Goal: Navigation & Orientation: Find specific page/section

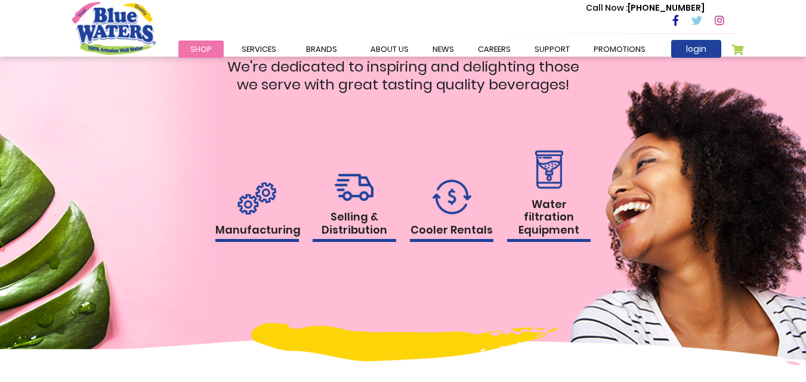
scroll to position [1133, 0]
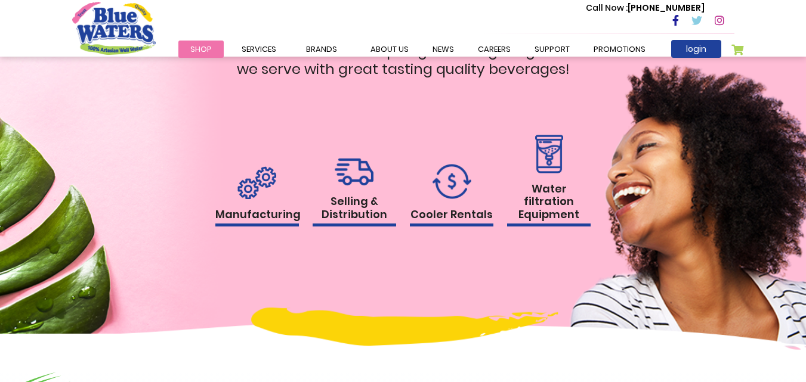
click at [556, 214] on h1 "Water filtration Equipment" at bounding box center [549, 205] width 84 height 45
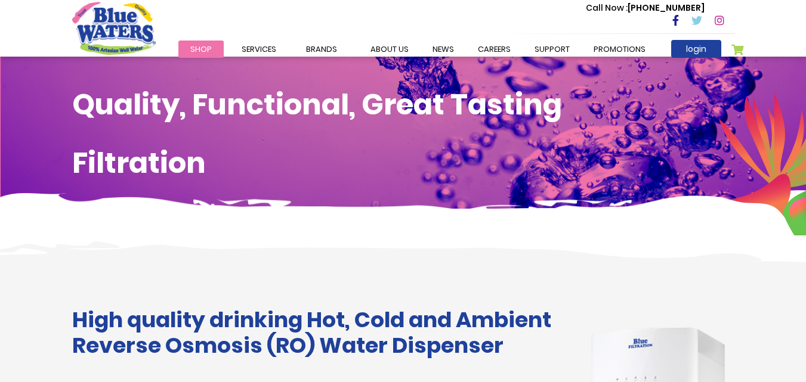
click at [188, 44] on link "Shop" at bounding box center [200, 49] width 45 height 17
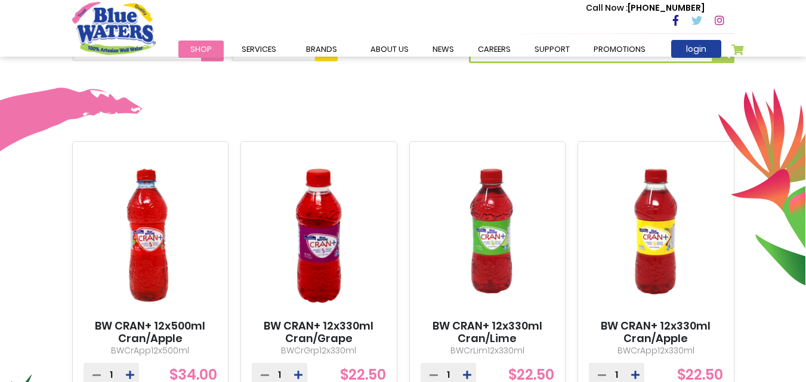
scroll to position [358, 0]
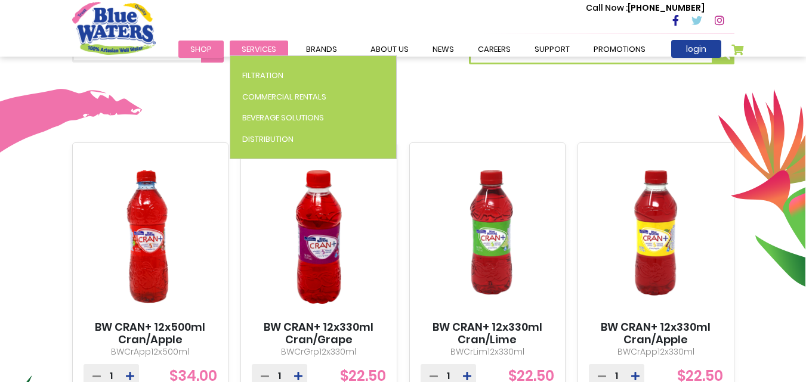
click at [253, 41] on link "Services" at bounding box center [259, 49] width 58 height 17
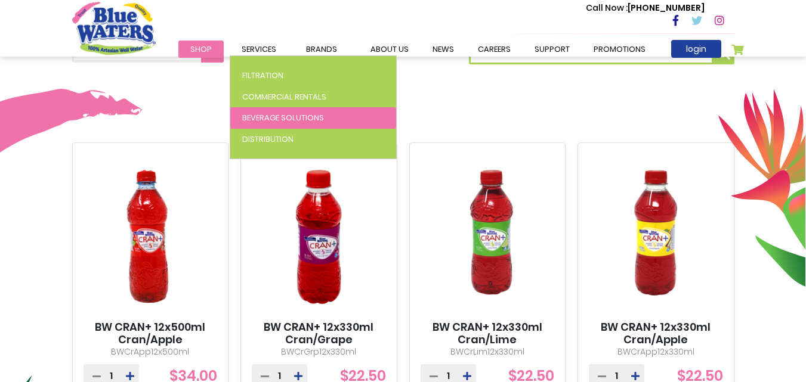
click at [287, 118] on span "Beverage Solutions" at bounding box center [283, 117] width 82 height 11
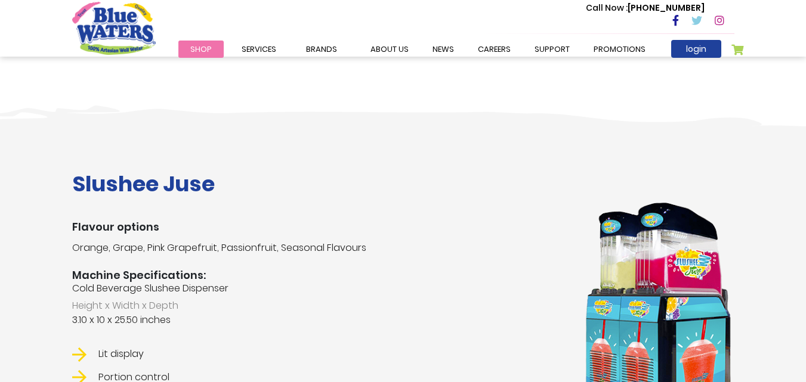
scroll to position [1170, 0]
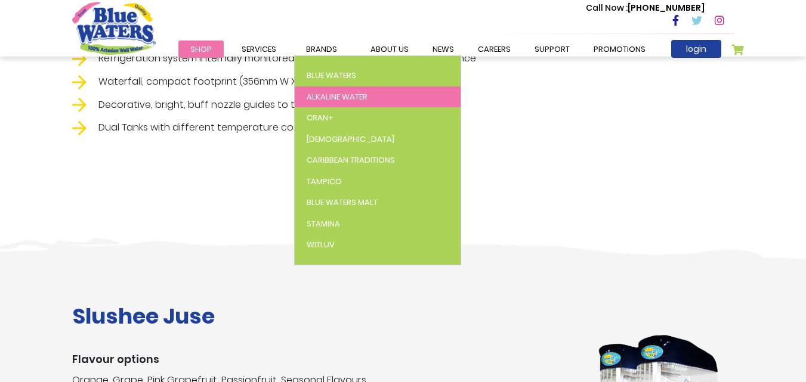
click at [347, 91] on span "Alkaline Water" at bounding box center [337, 96] width 61 height 11
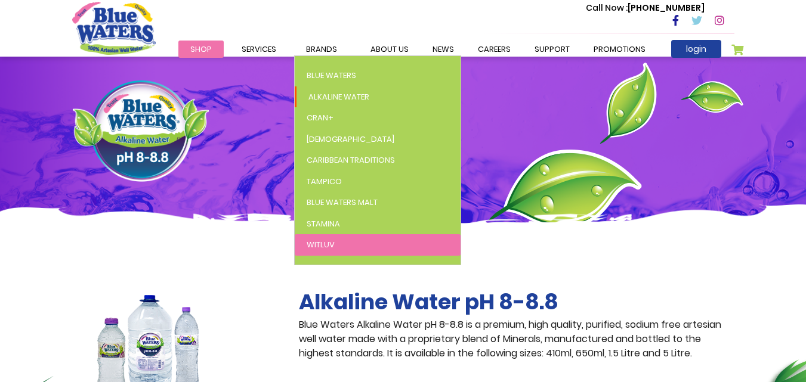
click at [337, 248] on link "WitLuv" at bounding box center [378, 244] width 166 height 21
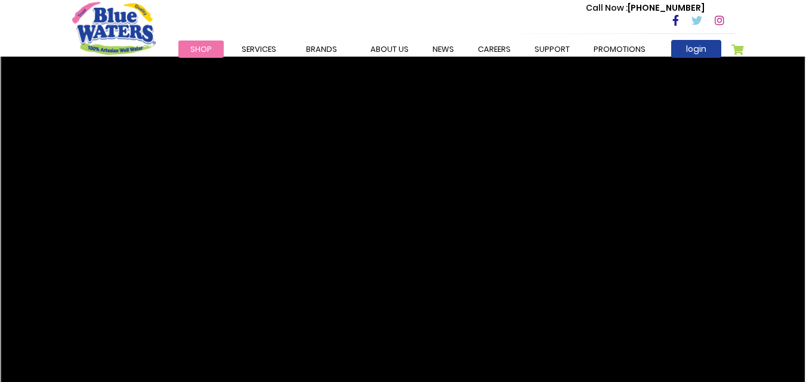
click at [189, 48] on link "Shop" at bounding box center [200, 49] width 45 height 17
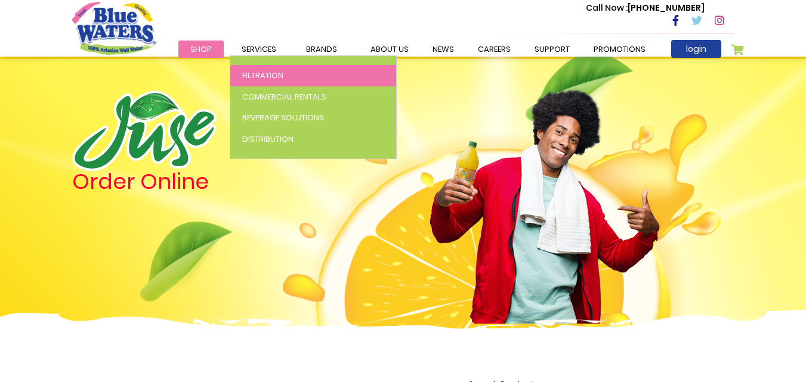
click at [258, 69] on link "Filtration" at bounding box center [313, 75] width 166 height 21
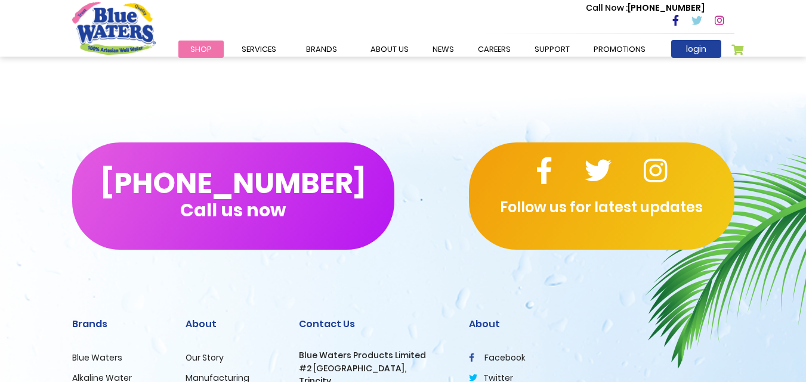
scroll to position [2840, 0]
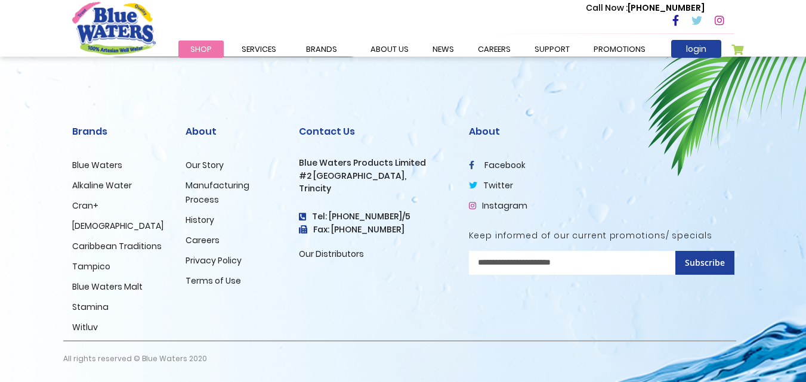
click at [341, 254] on link "Our Distributors" at bounding box center [331, 254] width 65 height 12
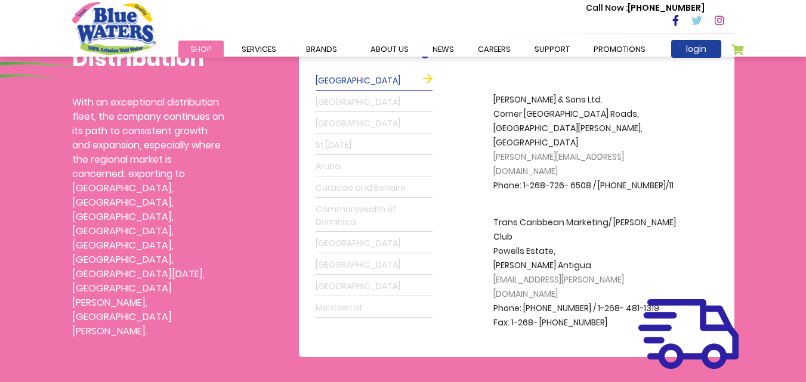
scroll to position [418, 0]
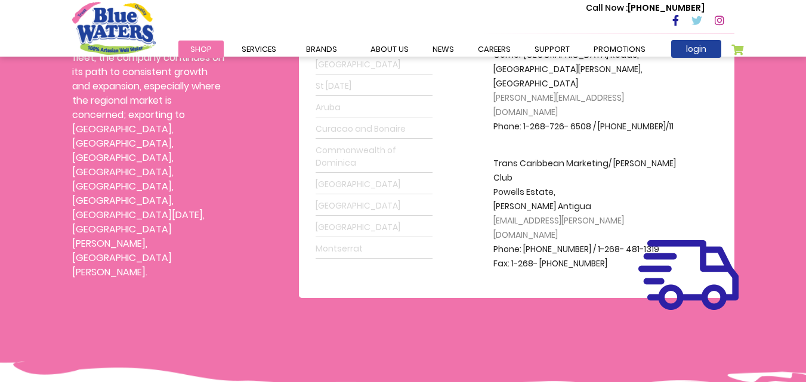
click at [347, 251] on link "Montserrat" at bounding box center [374, 249] width 117 height 19
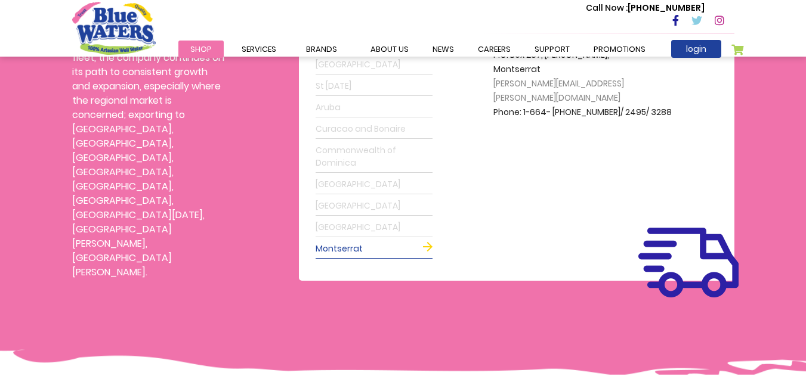
click at [340, 225] on link "[GEOGRAPHIC_DATA]" at bounding box center [374, 227] width 117 height 19
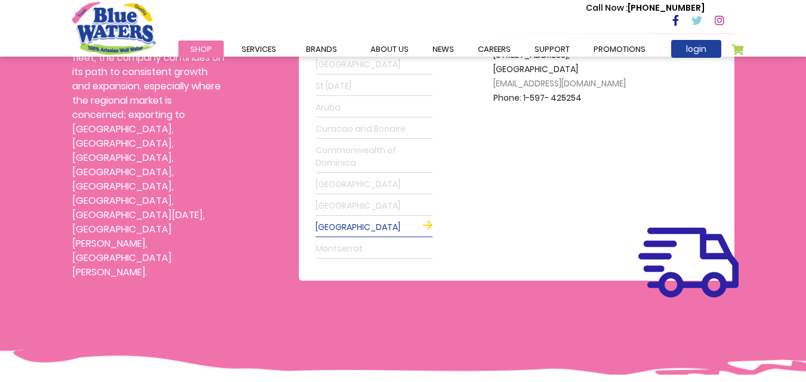
click at [338, 203] on link "[GEOGRAPHIC_DATA]" at bounding box center [374, 206] width 117 height 19
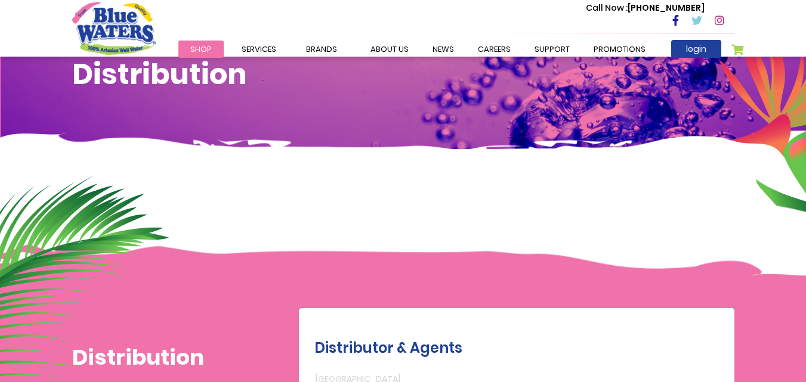
scroll to position [239, 0]
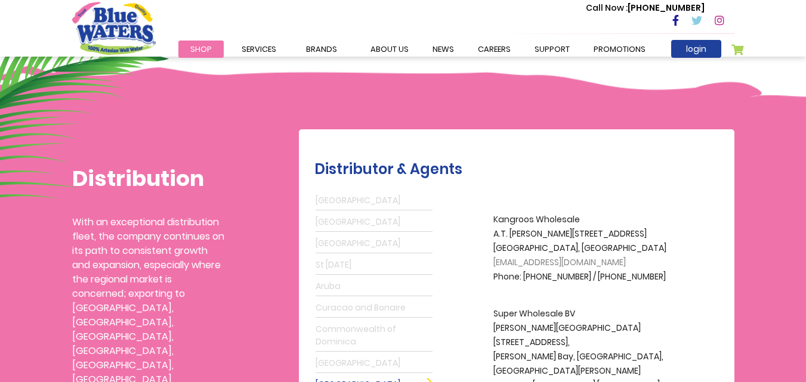
click at [335, 199] on link "Antigua" at bounding box center [374, 200] width 117 height 19
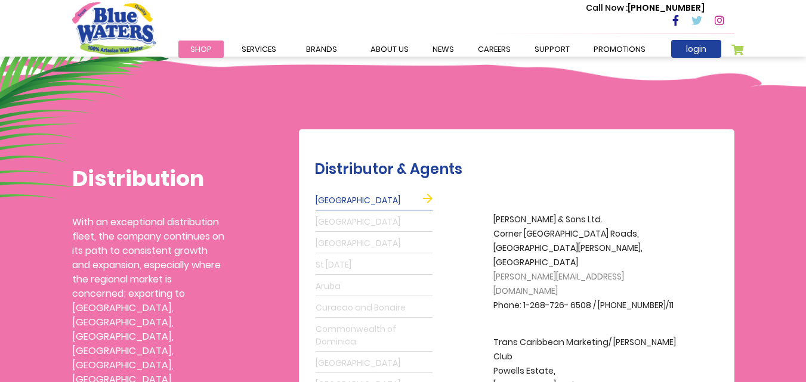
click at [335, 217] on link "Grenada" at bounding box center [374, 222] width 117 height 19
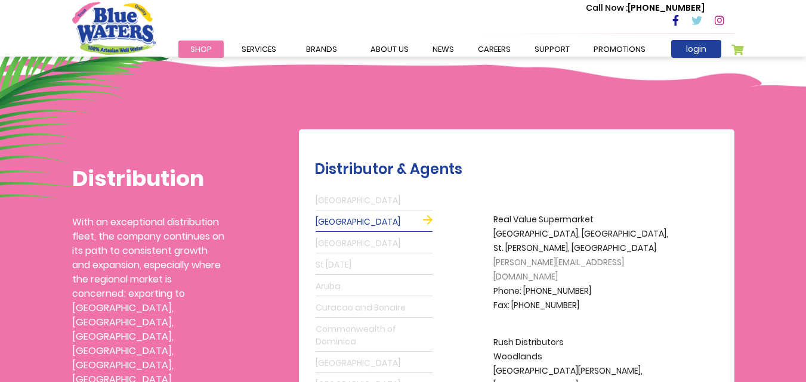
click at [336, 242] on link "Barbados" at bounding box center [374, 243] width 117 height 19
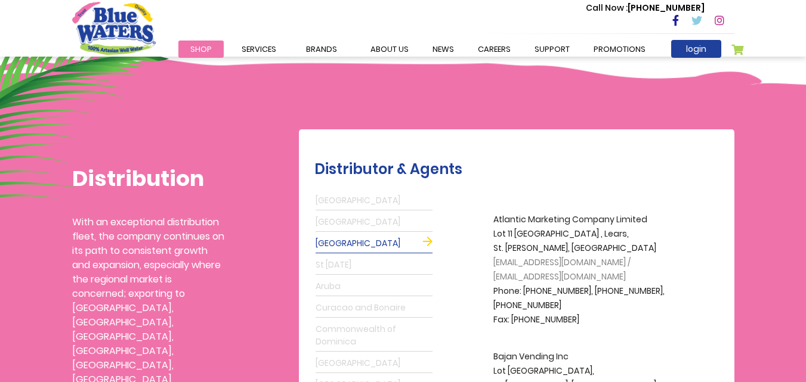
click at [336, 259] on link "St Lucia" at bounding box center [374, 265] width 117 height 19
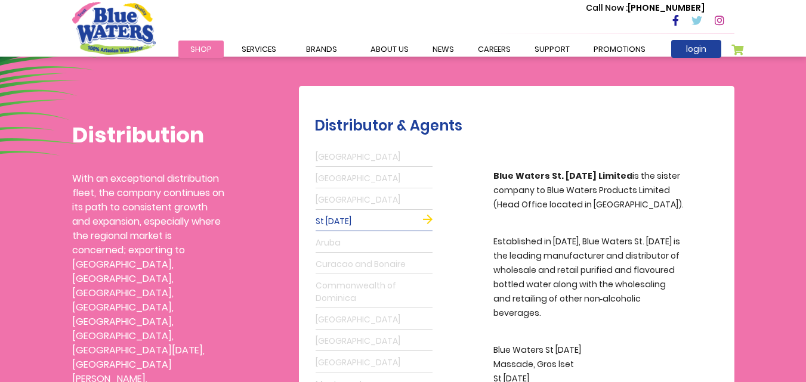
scroll to position [358, 0]
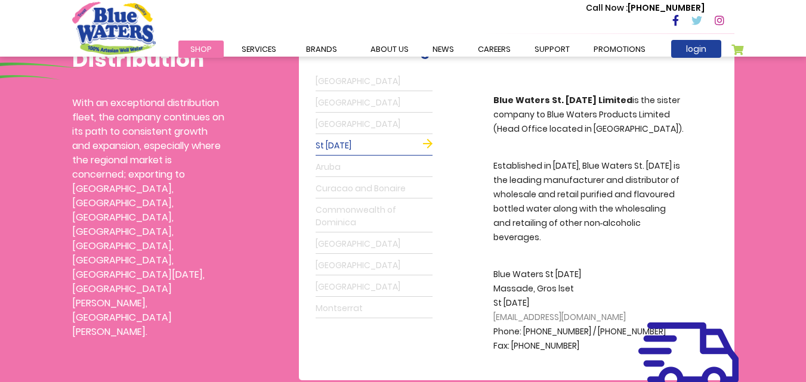
click at [348, 169] on link "Aruba" at bounding box center [374, 167] width 117 height 19
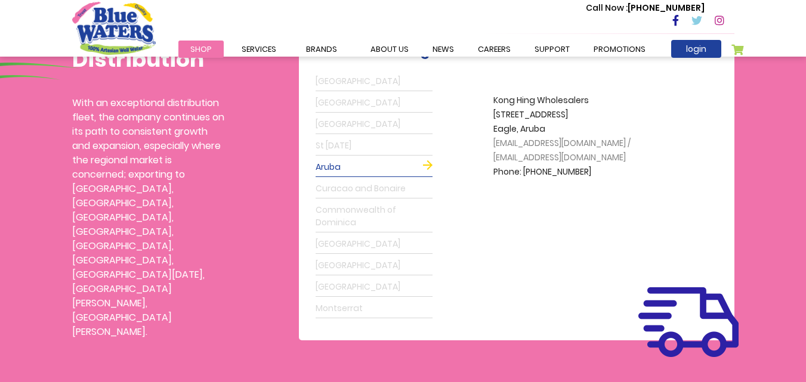
click at [338, 186] on link "Curacao and Bonaire" at bounding box center [374, 189] width 117 height 19
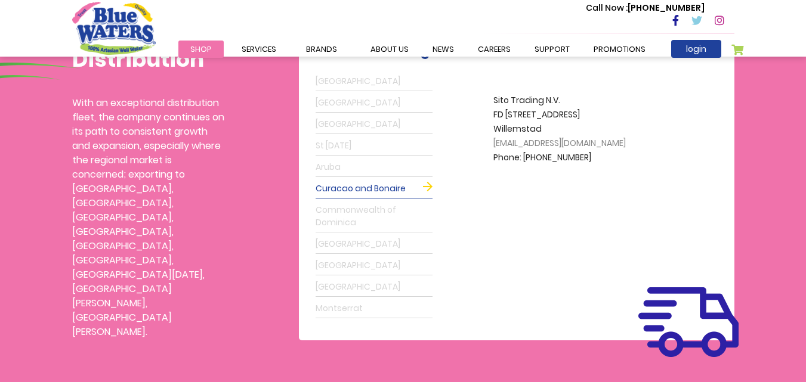
click at [336, 206] on link "Commonwealth of Dominica" at bounding box center [374, 217] width 117 height 32
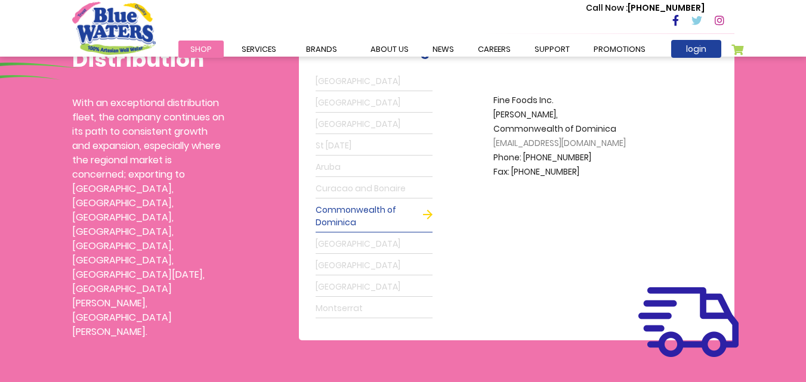
click at [336, 239] on link "Guyana" at bounding box center [374, 244] width 117 height 19
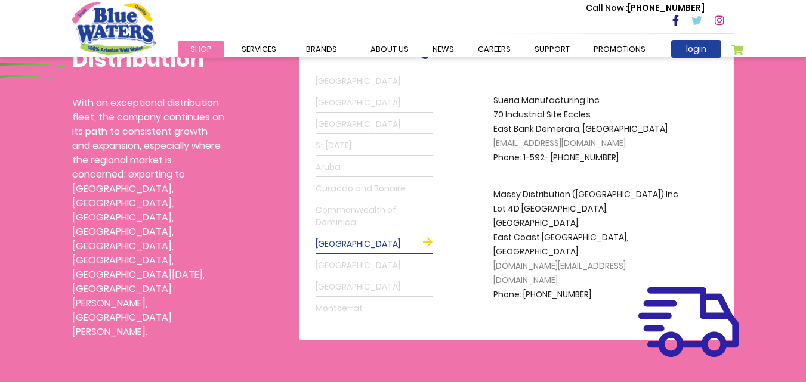
click at [337, 267] on link "St Maarten" at bounding box center [374, 265] width 117 height 19
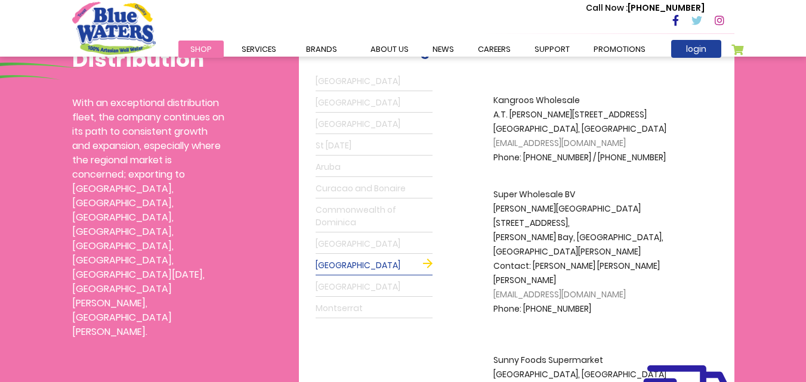
click at [339, 284] on link "Suriname" at bounding box center [374, 287] width 117 height 19
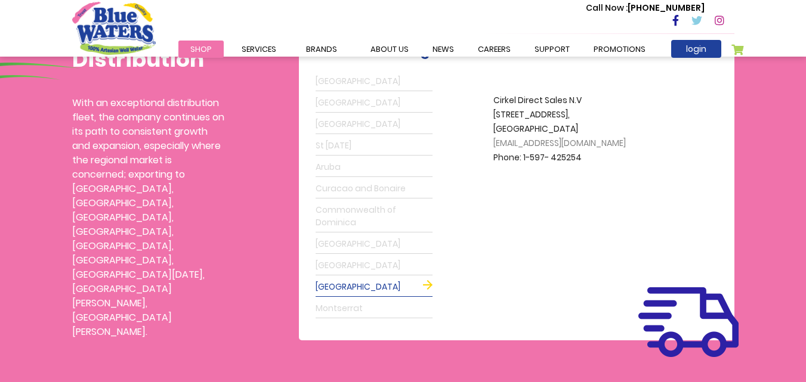
click at [339, 300] on link "Montserrat" at bounding box center [374, 308] width 117 height 19
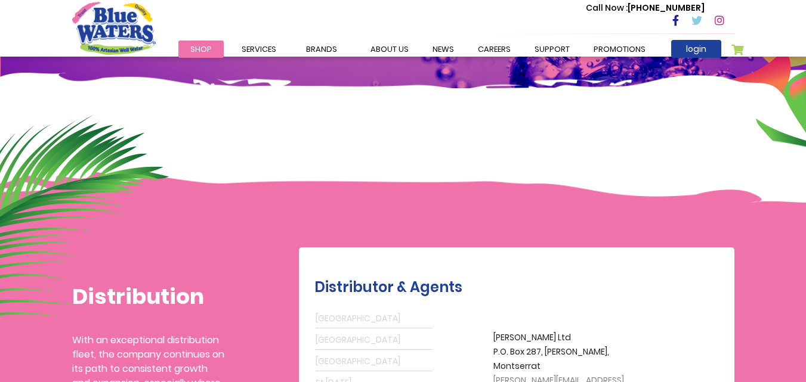
scroll to position [119, 0]
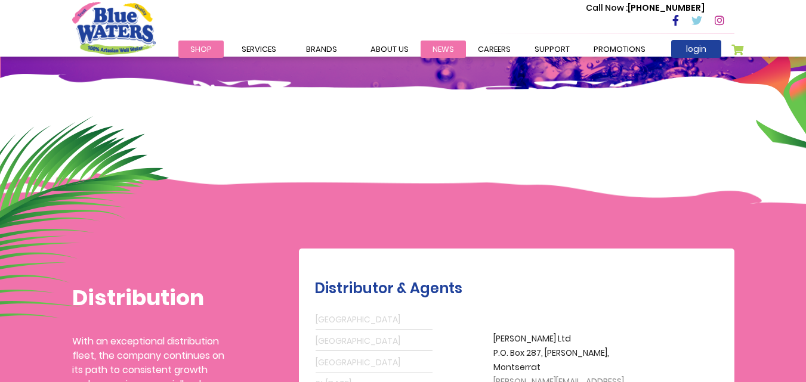
click at [444, 51] on link "News" at bounding box center [442, 49] width 45 height 17
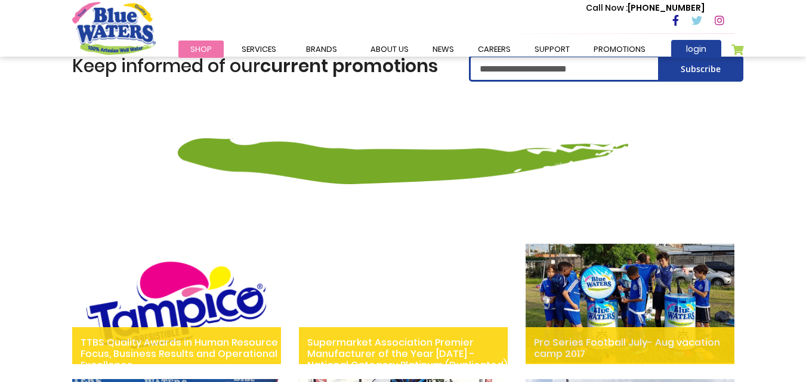
scroll to position [239, 0]
